Goal: Task Accomplishment & Management: Manage account settings

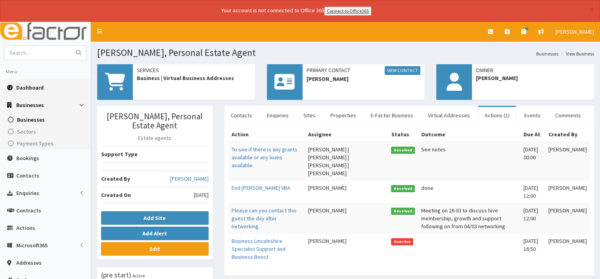
click at [31, 90] on link "Dashboard" at bounding box center [45, 87] width 91 height 17
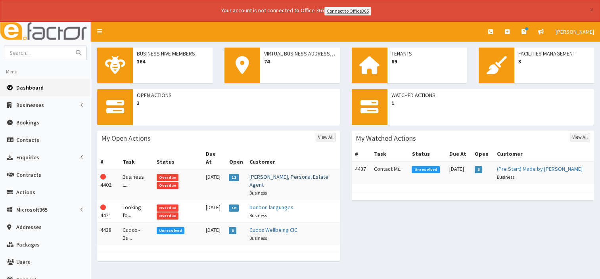
click at [274, 173] on link "[PERSON_NAME], Personal Estate Agent" at bounding box center [288, 180] width 79 height 15
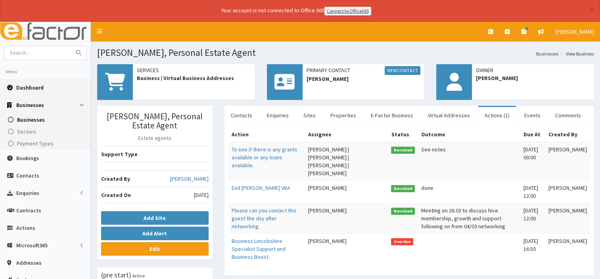
click at [29, 89] on span "Dashboard" at bounding box center [29, 87] width 27 height 7
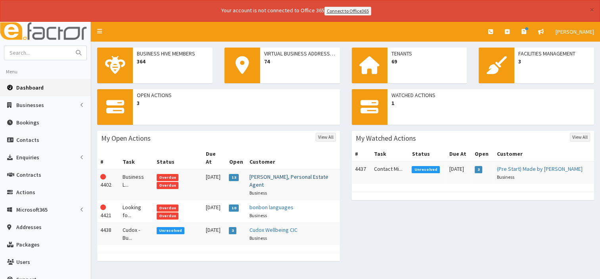
click at [268, 173] on link "[PERSON_NAME], Personal Estate Agent" at bounding box center [288, 180] width 79 height 15
click at [269, 173] on link "[PERSON_NAME], Personal Estate Agent" at bounding box center [288, 180] width 79 height 15
click at [282, 173] on link "[PERSON_NAME], Personal Estate Agent" at bounding box center [288, 180] width 79 height 15
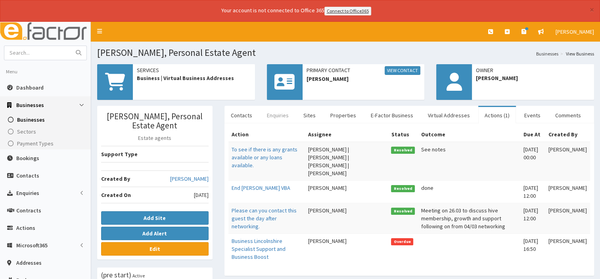
click at [290, 119] on link "Enquiries" at bounding box center [277, 115] width 34 height 17
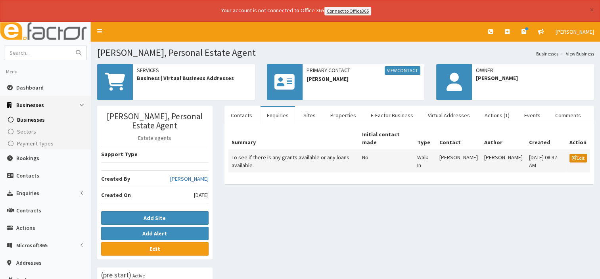
click at [578, 155] on link "Edit" at bounding box center [577, 158] width 17 height 9
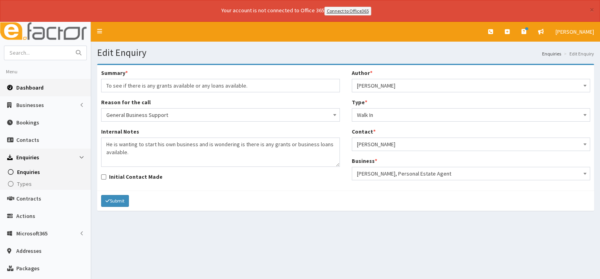
click at [27, 88] on span "Dashboard" at bounding box center [29, 87] width 27 height 7
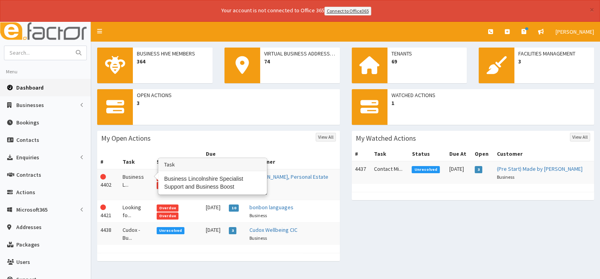
click at [130, 169] on td "Business L..." at bounding box center [136, 184] width 34 height 31
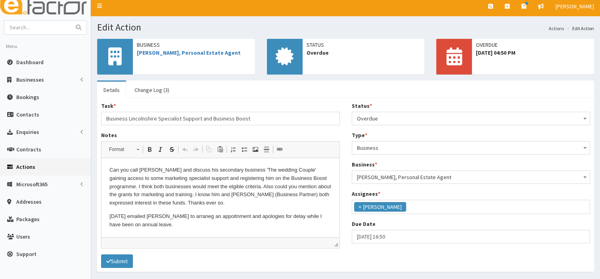
scroll to position [40, 0]
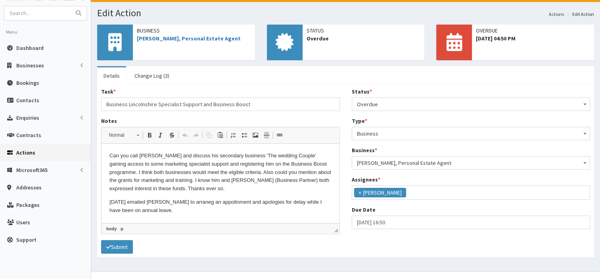
click at [182, 212] on p "04/08/25 emailed James to arraneg an appoitnment and apologies for delay while …" at bounding box center [220, 206] width 222 height 17
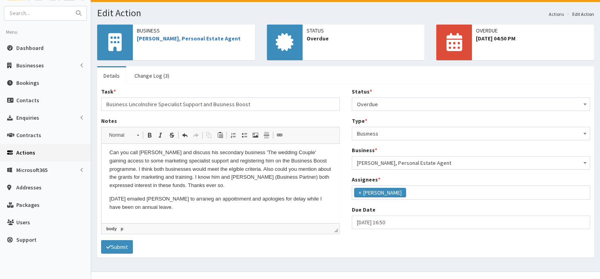
scroll to position [4, 0]
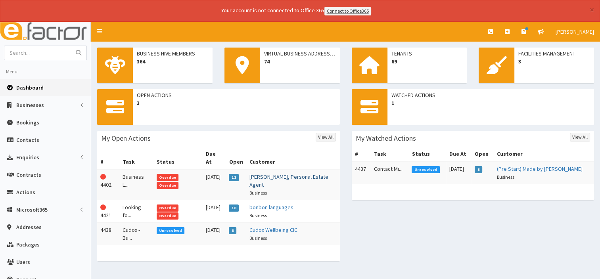
click at [274, 173] on link "[PERSON_NAME], Personal Estate Agent" at bounding box center [288, 180] width 79 height 15
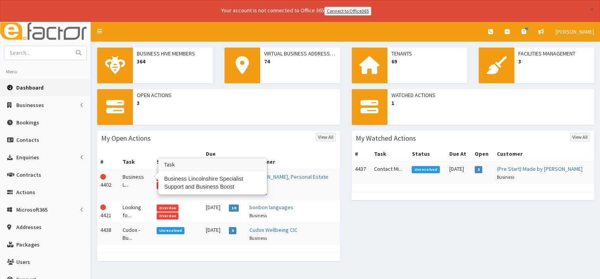
click at [136, 169] on td "Business L..." at bounding box center [136, 184] width 34 height 31
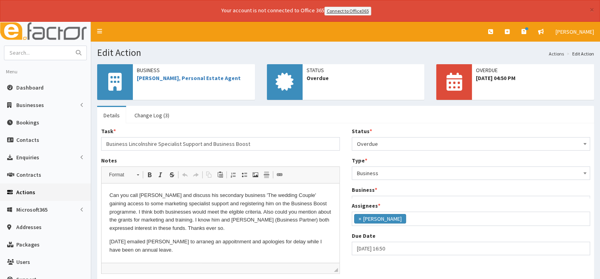
scroll to position [27, 0]
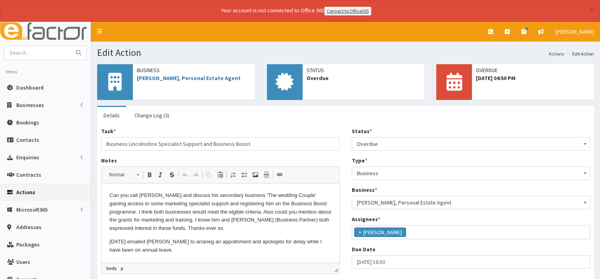
click at [163, 252] on p "[DATE] emailed [PERSON_NAME] to arraneg an appoitnment and apologies for delay …" at bounding box center [220, 246] width 222 height 17
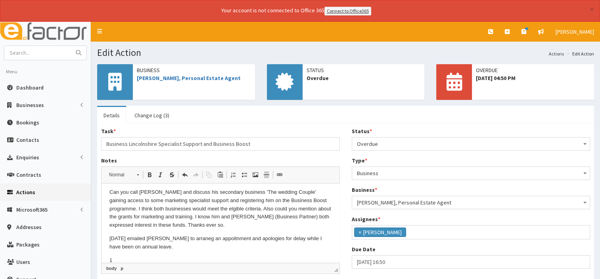
scroll to position [4, 0]
click at [585, 141] on span at bounding box center [585, 143] width 8 height 11
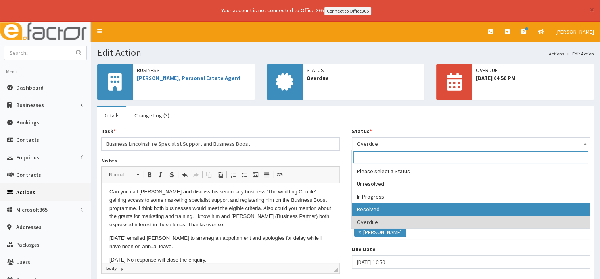
select select "3"
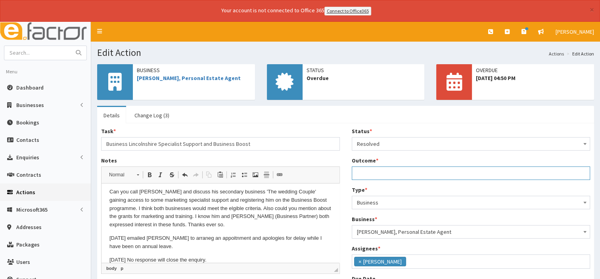
click at [379, 174] on input "Outcome *" at bounding box center [471, 172] width 239 height 13
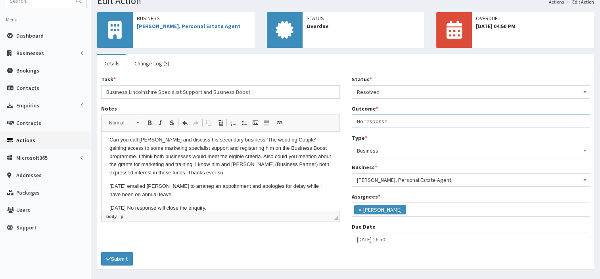
scroll to position [76, 0]
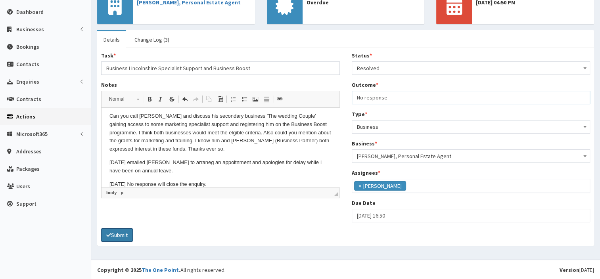
type input "No response"
click at [119, 235] on button "Submit" at bounding box center [117, 234] width 32 height 13
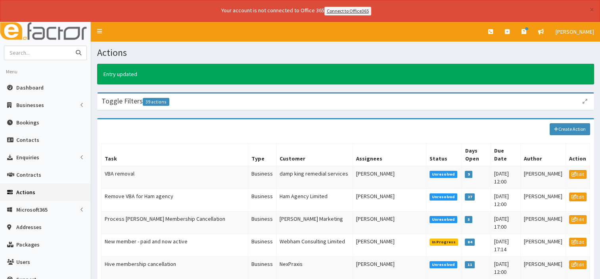
drag, startPoint x: 29, startPoint y: 52, endPoint x: 35, endPoint y: 62, distance: 11.6
click at [29, 51] on input "text" at bounding box center [37, 53] width 67 height 14
type input "james stanhope"
click at [71, 46] on button "submit" at bounding box center [79, 53] width 16 height 14
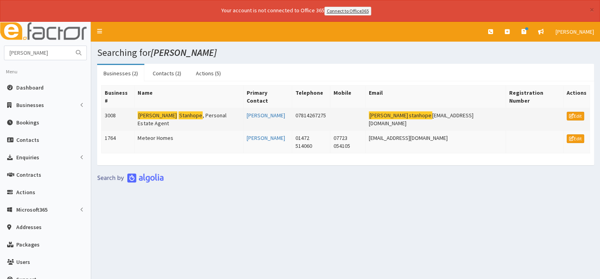
click at [178, 111] on mark "Stanhope" at bounding box center [190, 115] width 24 height 8
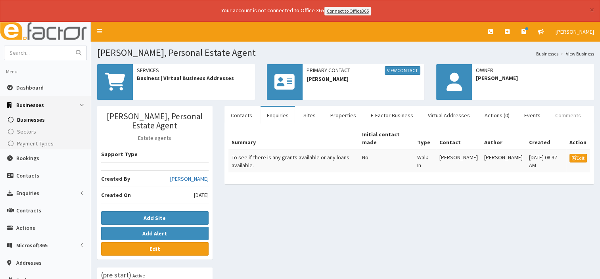
click at [549, 113] on link "Comments" at bounding box center [568, 115] width 38 height 17
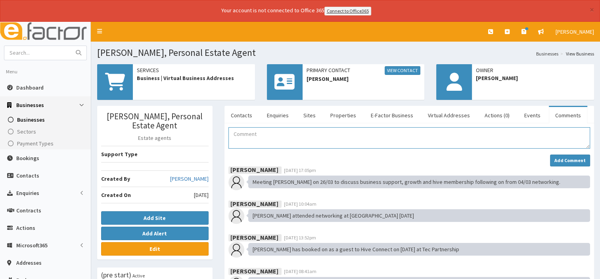
click at [239, 136] on textarea "Comment" at bounding box center [409, 137] width 362 height 21
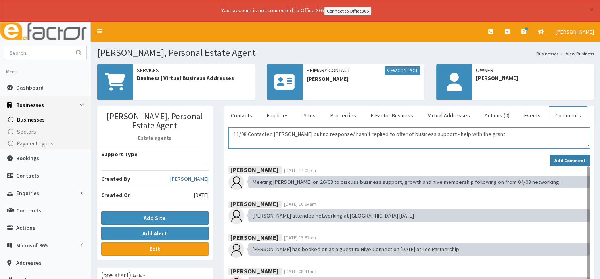
type textarea "11/08 Contacted [PERSON_NAME] but no response/ hasn't replied to offer of busin…"
drag, startPoint x: 566, startPoint y: 159, endPoint x: 585, endPoint y: 138, distance: 28.3
click at [584, 138] on div "11/08 Contacted [PERSON_NAME] but no response/ hasn't replied to offer of busin…" at bounding box center [409, 146] width 362 height 39
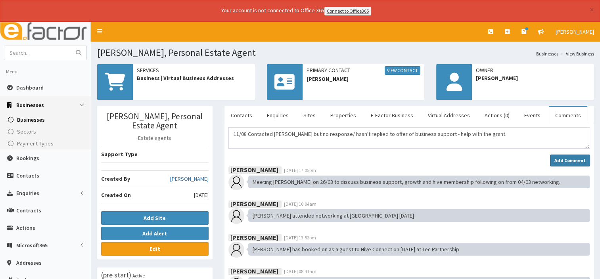
click at [571, 158] on strong "Add Comment" at bounding box center [569, 160] width 31 height 6
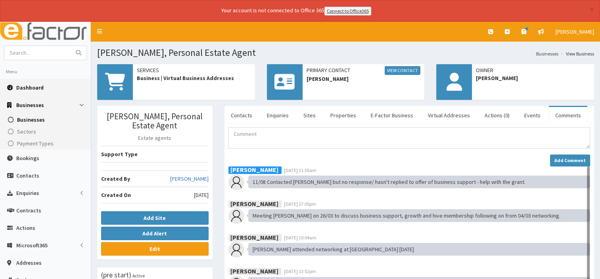
click at [37, 86] on span "Dashboard" at bounding box center [29, 87] width 27 height 7
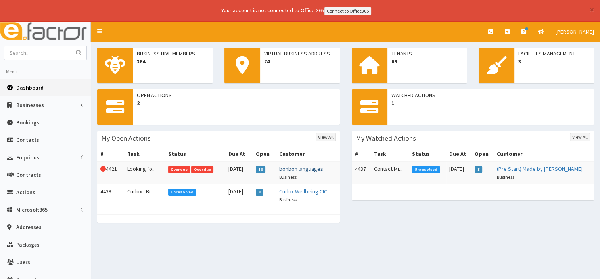
click at [303, 167] on link "bonbon languages" at bounding box center [301, 168] width 44 height 7
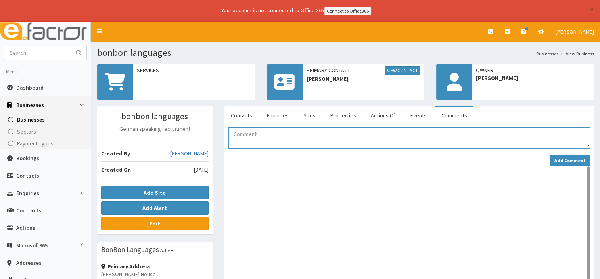
click at [257, 134] on textarea "Comment" at bounding box center [409, 137] width 362 height 21
type textarea "[DATE] Mtg booked for [DATE]"
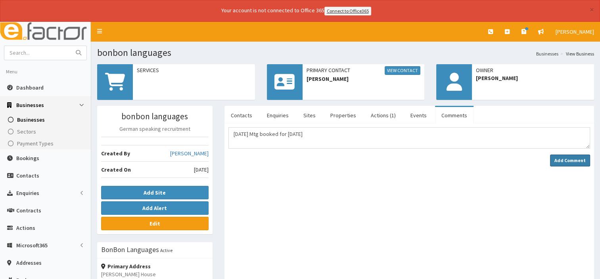
click at [569, 161] on strong "Add Comment" at bounding box center [569, 160] width 31 height 6
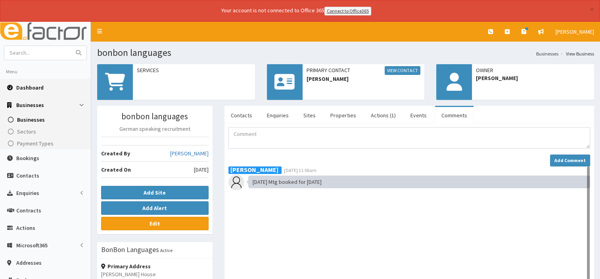
click at [23, 87] on span "Dashboard" at bounding box center [29, 87] width 27 height 7
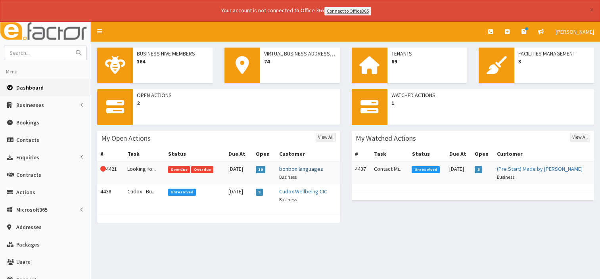
click at [304, 168] on link "bonbon languages" at bounding box center [301, 168] width 44 height 7
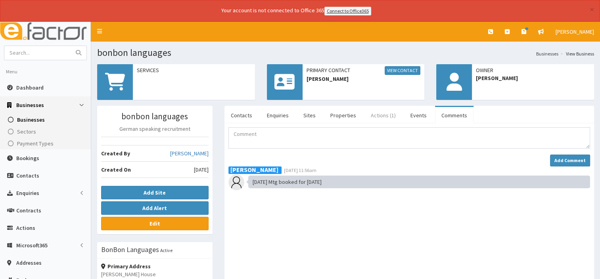
click at [376, 113] on link "Actions (1)" at bounding box center [383, 115] width 38 height 17
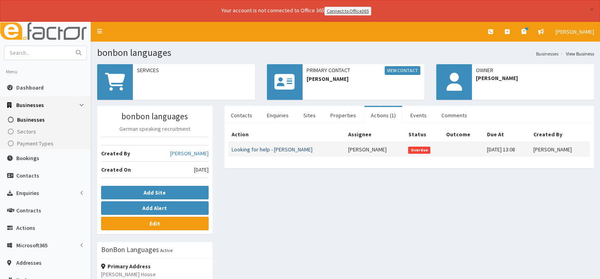
click at [253, 148] on link "Looking for help - [PERSON_NAME]" at bounding box center [272, 149] width 81 height 7
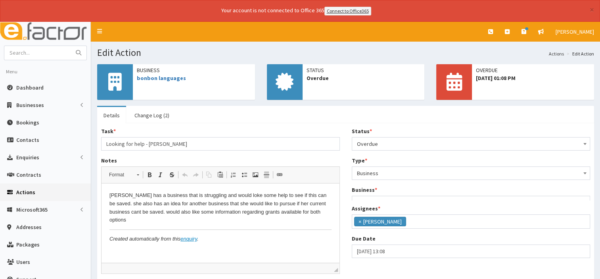
scroll to position [27, 0]
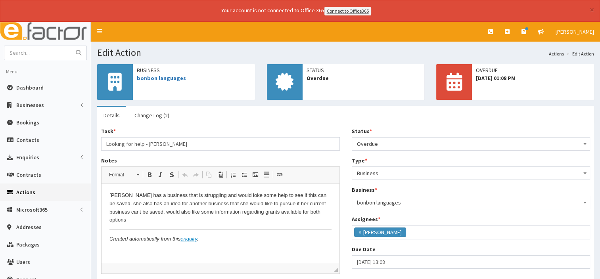
click at [585, 145] on span at bounding box center [585, 143] width 8 height 11
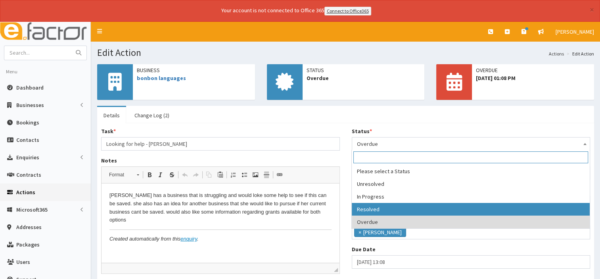
select select "3"
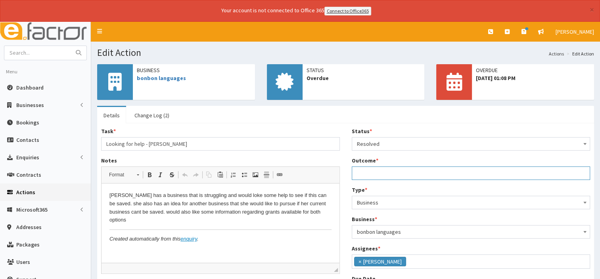
click at [368, 174] on input "Outcome *" at bounding box center [471, 172] width 239 height 13
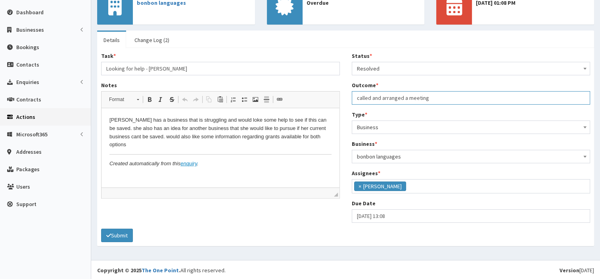
scroll to position [76, 0]
type input "called and arranged a meeting"
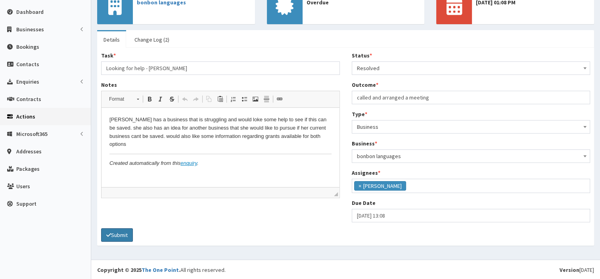
click at [124, 232] on button "Submit" at bounding box center [117, 234] width 32 height 13
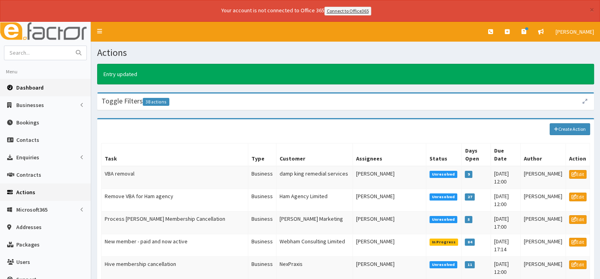
click at [40, 90] on span "Dashboard" at bounding box center [29, 87] width 27 height 7
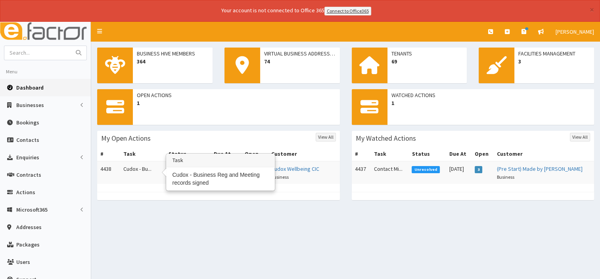
click at [137, 170] on td "Cudox - Bu..." at bounding box center [143, 172] width 46 height 23
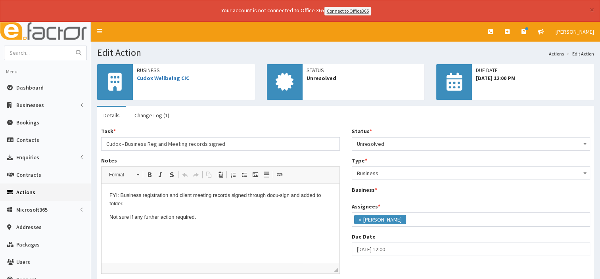
scroll to position [27, 0]
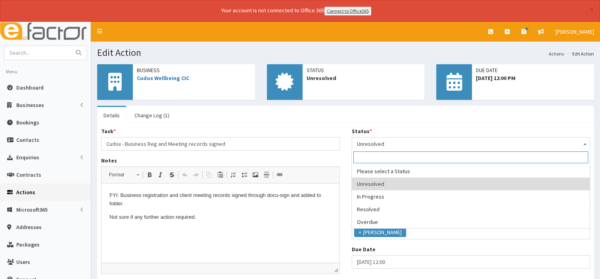
click at [583, 143] on b at bounding box center [584, 144] width 3 height 2
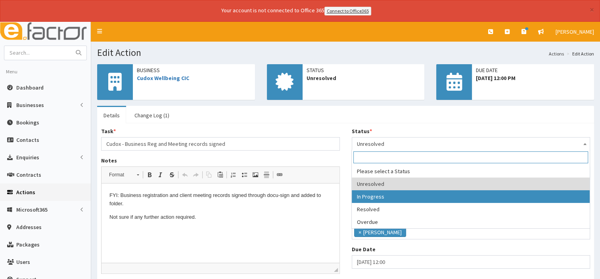
select select "2"
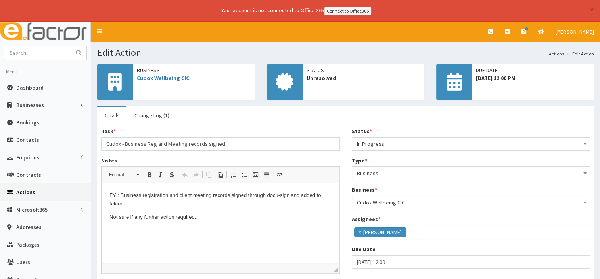
drag, startPoint x: 216, startPoint y: 215, endPoint x: 220, endPoint y: 218, distance: 4.5
click at [218, 216] on p "Not sure if any further action required." at bounding box center [220, 217] width 222 height 8
click at [27, 90] on span "Dashboard" at bounding box center [29, 87] width 27 height 7
